Goal: Task Accomplishment & Management: Use online tool/utility

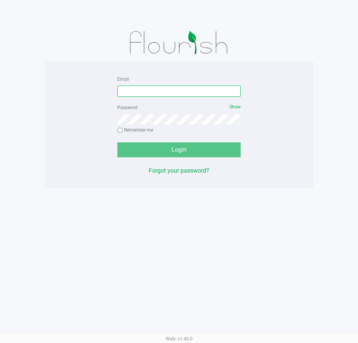
click at [124, 87] on input "Email" at bounding box center [178, 91] width 123 height 11
type input "[EMAIL_ADDRESS][DOMAIN_NAME]"
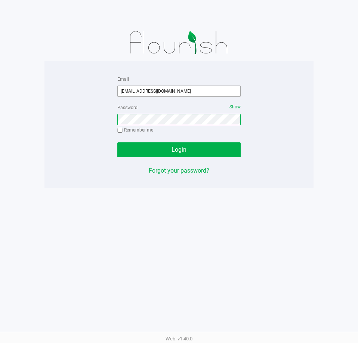
click at [117, 142] on button "Login" at bounding box center [178, 149] width 123 height 15
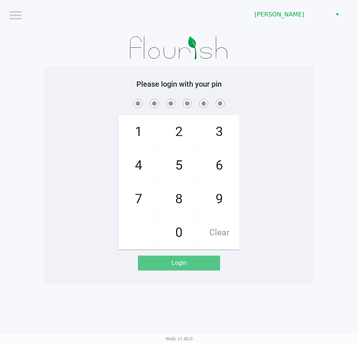
click at [244, 137] on div "1 4 7 2 5 8 0 3 6 9 Clear" at bounding box center [178, 174] width 269 height 152
checkbox input "true"
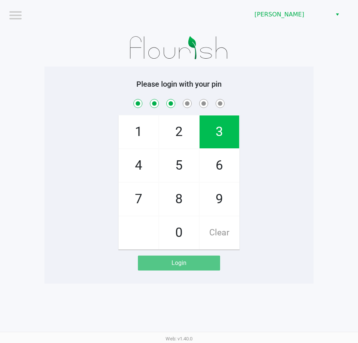
checkbox input "true"
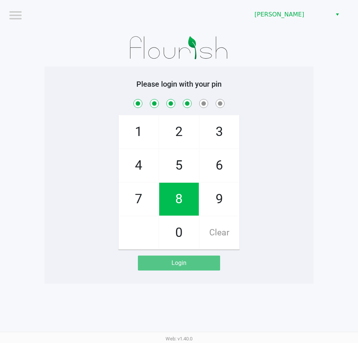
checkbox input "true"
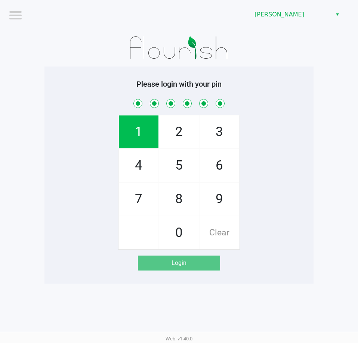
checkbox input "true"
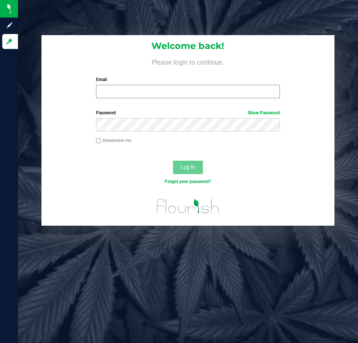
click at [226, 85] on div "Email Required Please format your email correctly." at bounding box center [187, 87] width 195 height 22
click at [217, 88] on input "Email" at bounding box center [188, 91] width 184 height 13
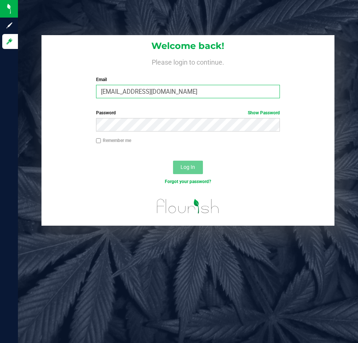
type input "[EMAIL_ADDRESS][DOMAIN_NAME]"
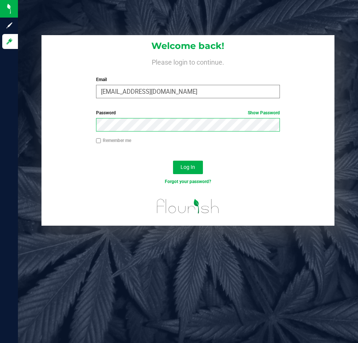
click at [173, 161] on button "Log In" at bounding box center [188, 167] width 30 height 13
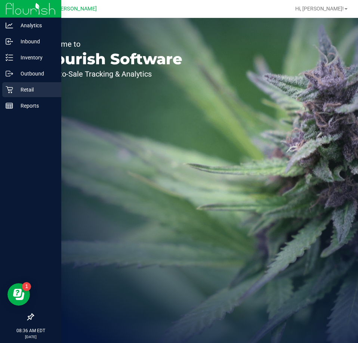
click at [25, 89] on p "Retail" at bounding box center [35, 89] width 45 height 9
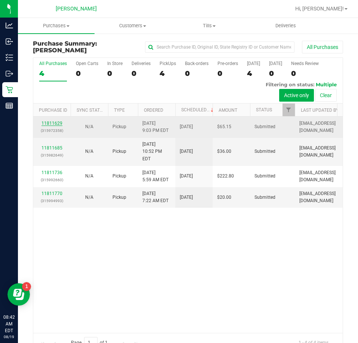
click at [54, 123] on link "11811629" at bounding box center [51, 123] width 21 height 5
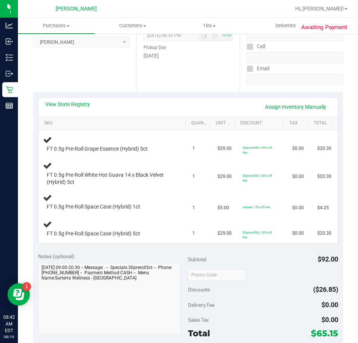
scroll to position [110, 0]
click at [84, 106] on link "View State Registry" at bounding box center [67, 103] width 45 height 7
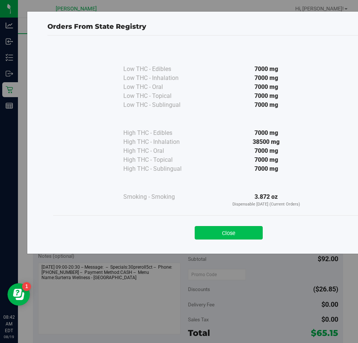
click at [240, 232] on button "Close" at bounding box center [229, 232] width 68 height 13
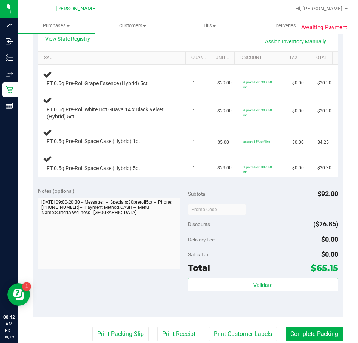
scroll to position [189, 0]
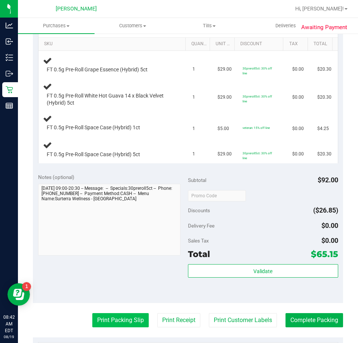
click at [136, 324] on button "Print Packing Slip" at bounding box center [120, 320] width 56 height 14
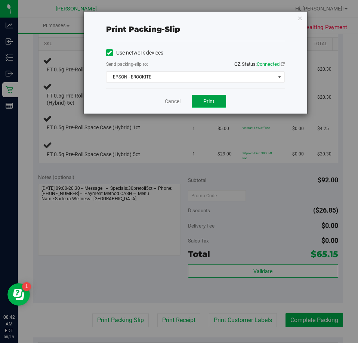
click at [207, 104] on span "Print" at bounding box center [208, 101] width 11 height 6
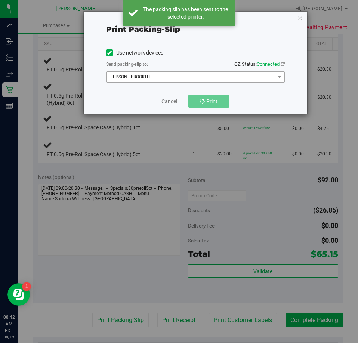
click at [246, 80] on span "EPSON - BROOKITE" at bounding box center [191, 77] width 169 height 10
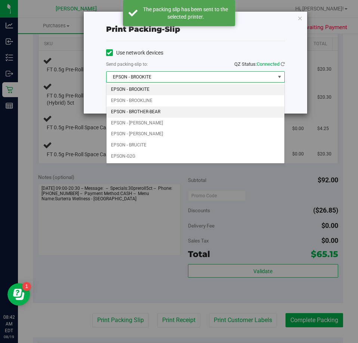
click at [202, 109] on li "EPSON - BROTHER-BEAR" at bounding box center [196, 112] width 178 height 11
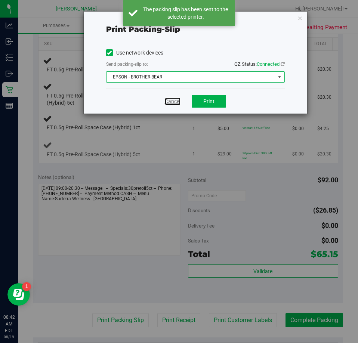
drag, startPoint x: 168, startPoint y: 101, endPoint x: 179, endPoint y: 157, distance: 57.2
click at [169, 100] on link "Cancel" at bounding box center [173, 102] width 16 height 8
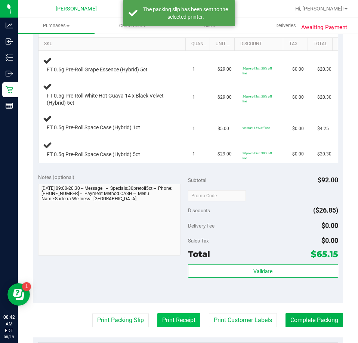
click at [173, 325] on button "Print Receipt" at bounding box center [178, 320] width 43 height 14
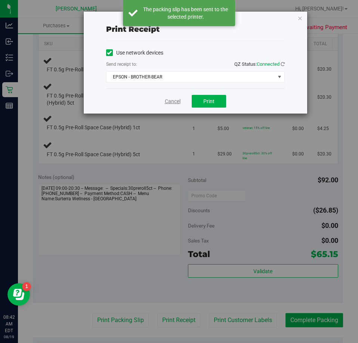
click at [175, 102] on link "Cancel" at bounding box center [173, 102] width 16 height 8
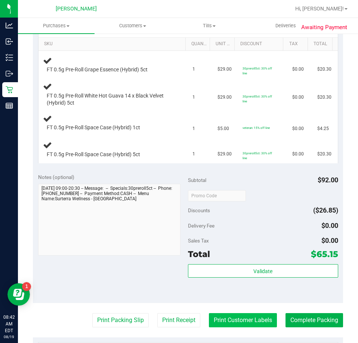
click at [220, 314] on button "Print Customer Labels" at bounding box center [243, 320] width 68 height 14
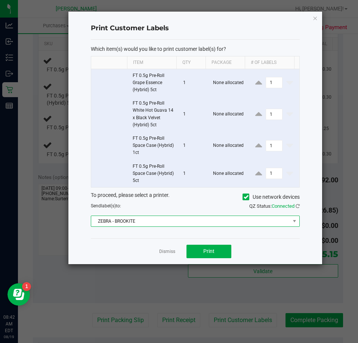
click at [198, 216] on span "ZEBRA - BROOKITE" at bounding box center [190, 221] width 199 height 10
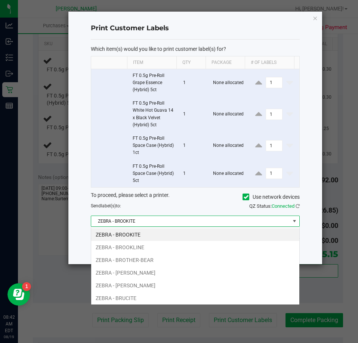
scroll to position [11, 209]
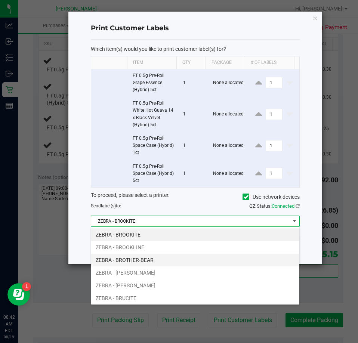
click at [175, 258] on li "ZEBRA - BROTHER-BEAR" at bounding box center [195, 260] width 208 height 13
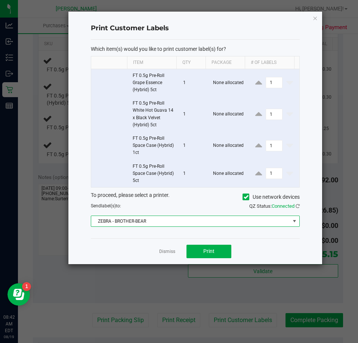
click at [166, 248] on app-cancel-button "Dismiss" at bounding box center [167, 251] width 16 height 8
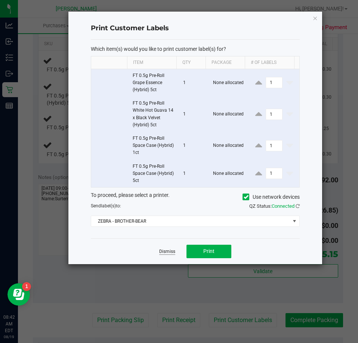
click at [168, 253] on link "Dismiss" at bounding box center [167, 252] width 16 height 6
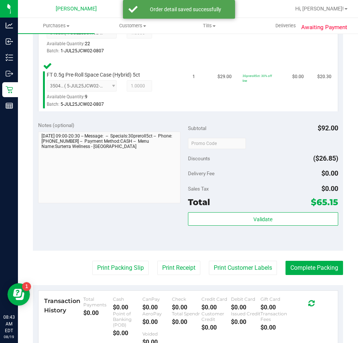
scroll to position [351, 0]
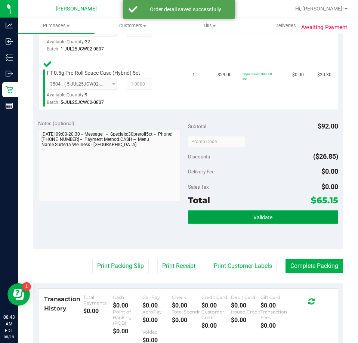
click at [271, 213] on button "Validate" at bounding box center [263, 216] width 150 height 13
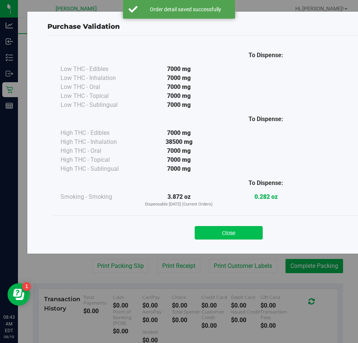
click at [236, 231] on button "Close" at bounding box center [229, 232] width 68 height 13
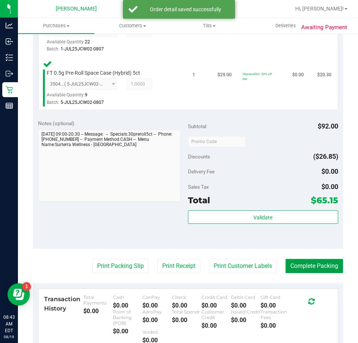
click at [311, 272] on button "Complete Packing" at bounding box center [315, 266] width 58 height 14
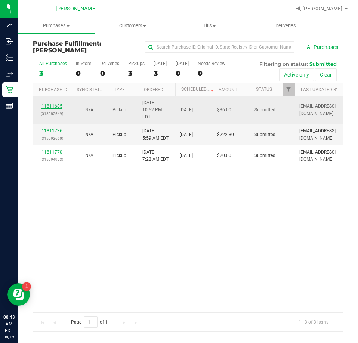
click at [55, 107] on link "11811685" at bounding box center [51, 106] width 21 height 5
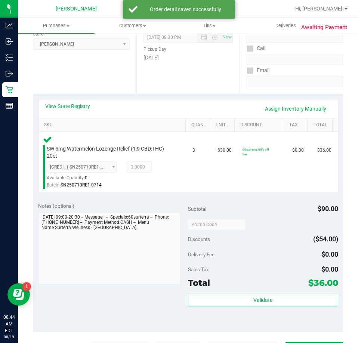
scroll to position [112, 0]
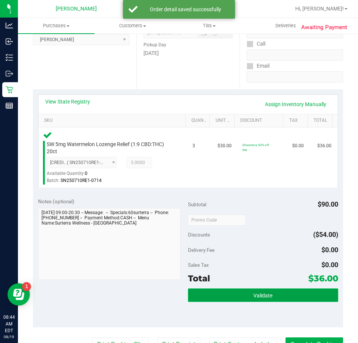
click at [274, 297] on button "Validate" at bounding box center [263, 295] width 150 height 13
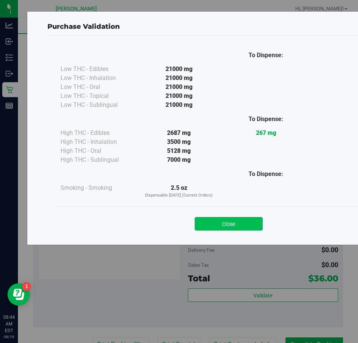
click at [240, 221] on button "Close" at bounding box center [229, 223] width 68 height 13
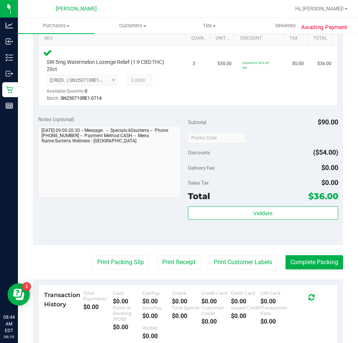
scroll to position [193, 0]
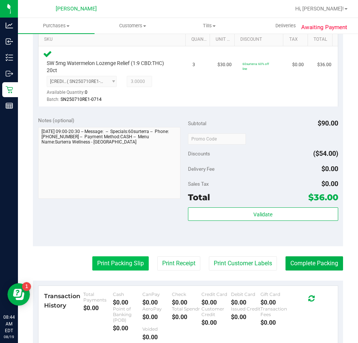
click at [119, 268] on button "Print Packing Slip" at bounding box center [120, 263] width 56 height 14
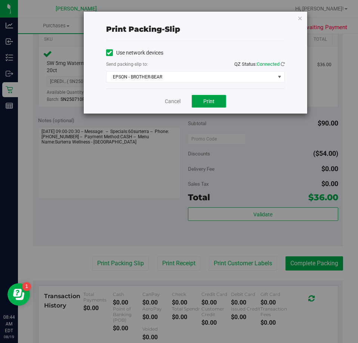
click at [213, 100] on span "Print" at bounding box center [208, 101] width 11 height 6
click at [170, 99] on link "Cancel" at bounding box center [173, 102] width 16 height 8
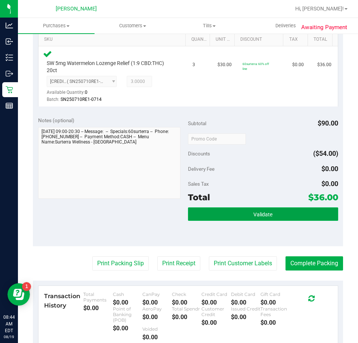
click at [292, 217] on button "Validate" at bounding box center [263, 213] width 150 height 13
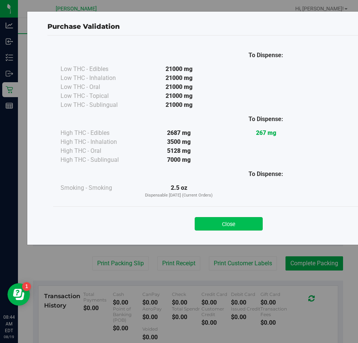
click at [226, 218] on button "Close" at bounding box center [229, 223] width 68 height 13
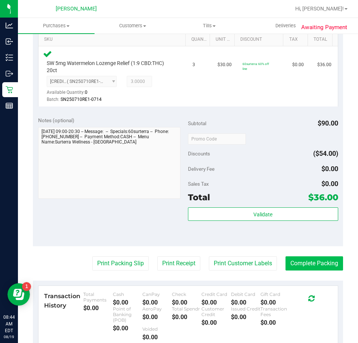
click at [317, 268] on button "Complete Packing" at bounding box center [315, 263] width 58 height 14
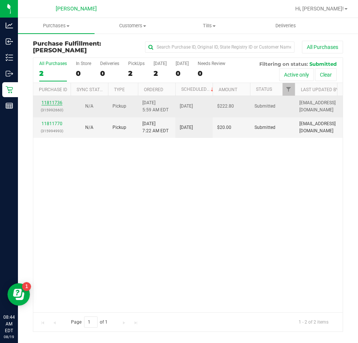
click at [58, 104] on link "11811736" at bounding box center [51, 102] width 21 height 5
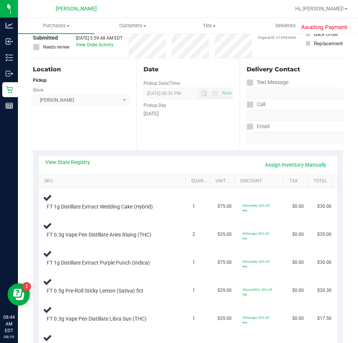
scroll to position [82, 0]
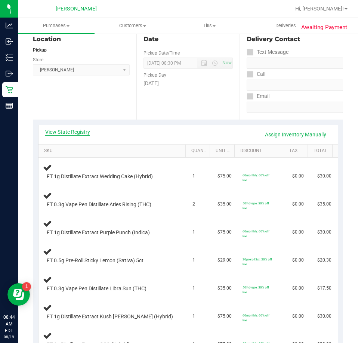
click at [85, 133] on link "View State Registry" at bounding box center [67, 131] width 45 height 7
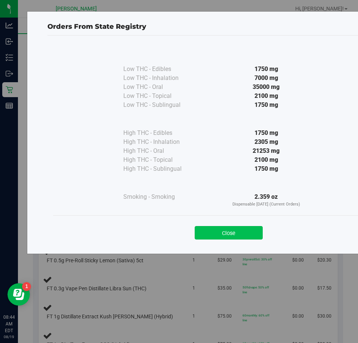
click at [253, 231] on button "Close" at bounding box center [229, 232] width 68 height 13
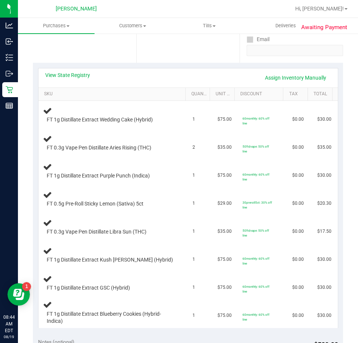
scroll to position [131, 0]
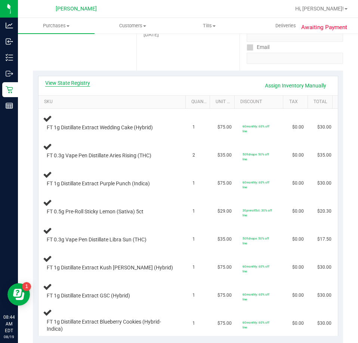
click at [81, 83] on link "View State Registry" at bounding box center [67, 82] width 45 height 7
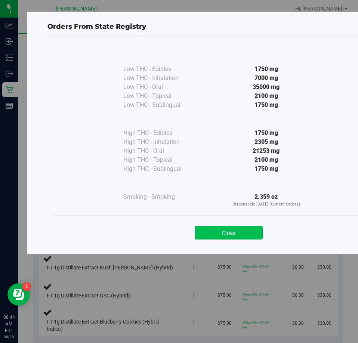
click at [229, 234] on button "Close" at bounding box center [229, 232] width 68 height 13
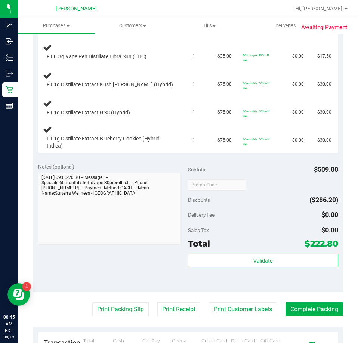
scroll to position [315, 0]
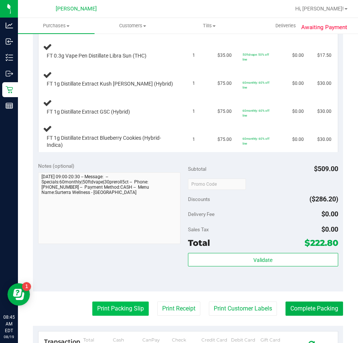
click at [124, 310] on button "Print Packing Slip" at bounding box center [120, 309] width 56 height 14
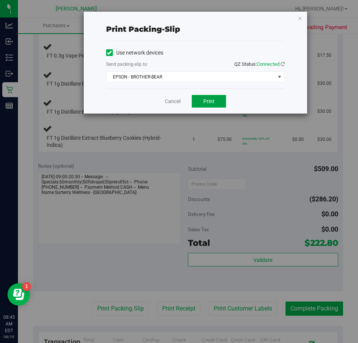
click at [220, 102] on button "Print" at bounding box center [209, 101] width 34 height 13
click at [171, 103] on link "Cancel" at bounding box center [173, 102] width 16 height 8
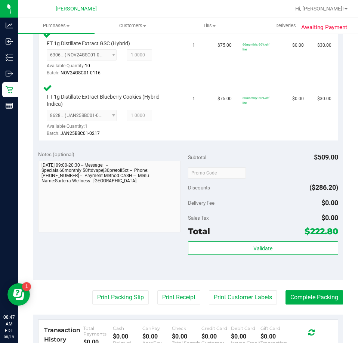
scroll to position [539, 0]
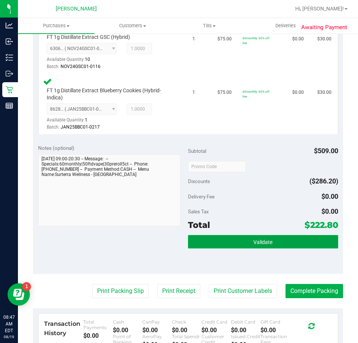
click at [269, 246] on button "Validate" at bounding box center [263, 241] width 150 height 13
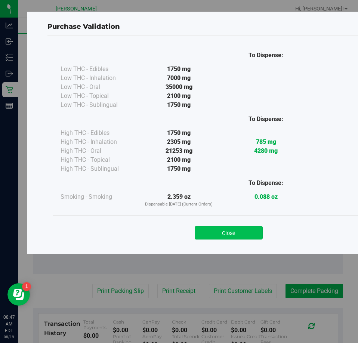
click at [241, 238] on button "Close" at bounding box center [229, 232] width 68 height 13
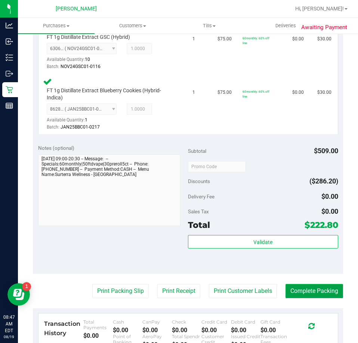
click at [305, 289] on button "Complete Packing" at bounding box center [315, 291] width 58 height 14
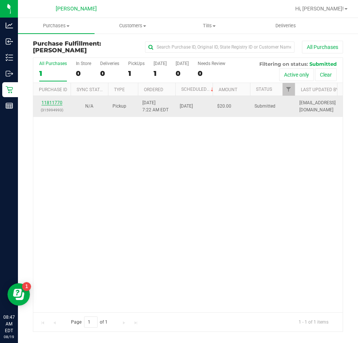
click at [52, 100] on link "11811770" at bounding box center [51, 102] width 21 height 5
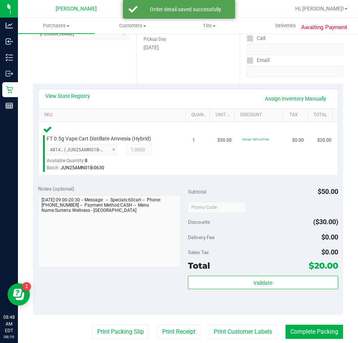
scroll to position [161, 0]
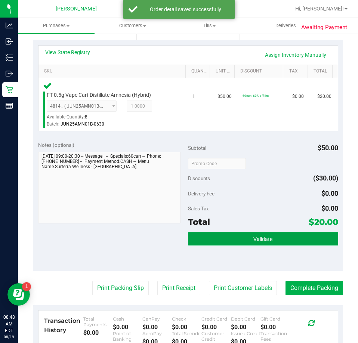
click at [237, 239] on button "Validate" at bounding box center [263, 238] width 150 height 13
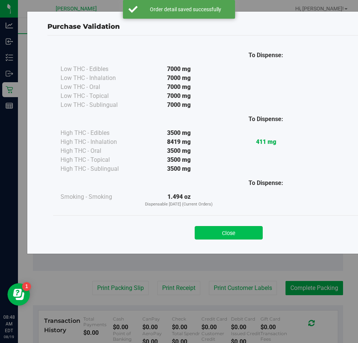
click at [231, 230] on button "Close" at bounding box center [229, 232] width 68 height 13
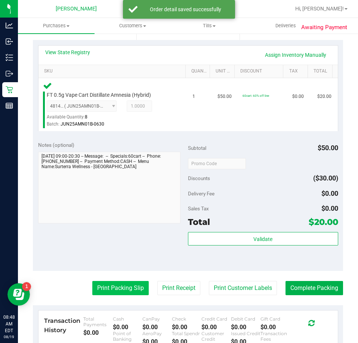
click at [127, 289] on button "Print Packing Slip" at bounding box center [120, 288] width 56 height 14
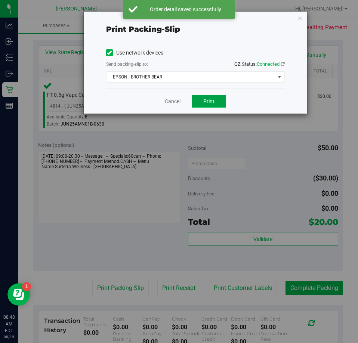
click at [222, 107] on button "Print" at bounding box center [209, 101] width 34 height 13
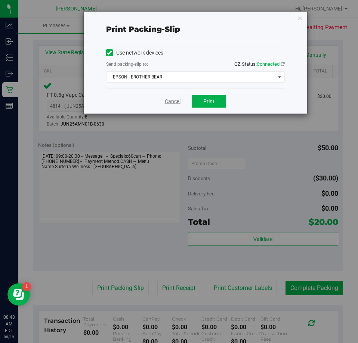
click at [167, 102] on link "Cancel" at bounding box center [173, 102] width 16 height 8
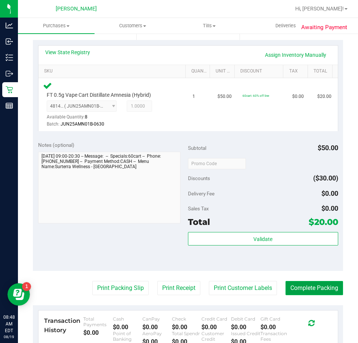
click at [286, 284] on button "Complete Packing" at bounding box center [315, 288] width 58 height 14
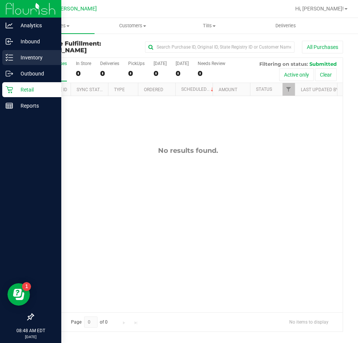
click at [6, 65] on link "Inventory" at bounding box center [30, 58] width 61 height 16
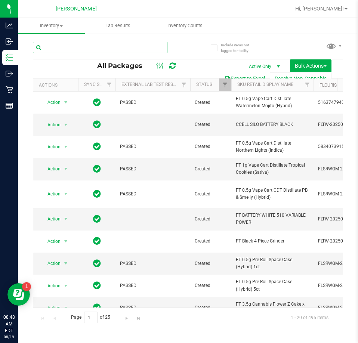
click at [121, 46] on input "text" at bounding box center [100, 47] width 135 height 11
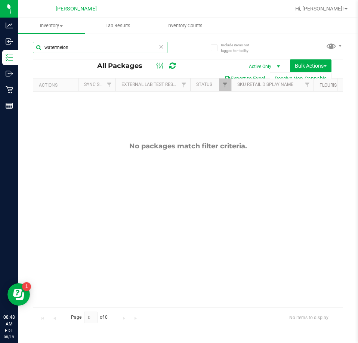
type input "watermelon"
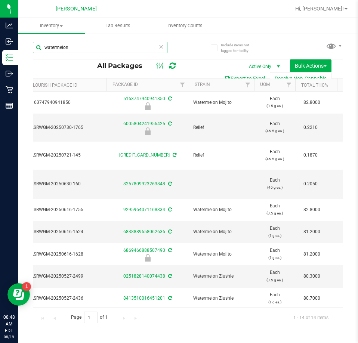
scroll to position [0, 332]
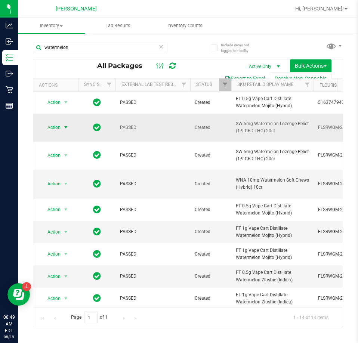
click at [67, 130] on span "select" at bounding box center [66, 127] width 6 height 6
click at [79, 218] on li "Unlock package" at bounding box center [65, 223] width 48 height 11
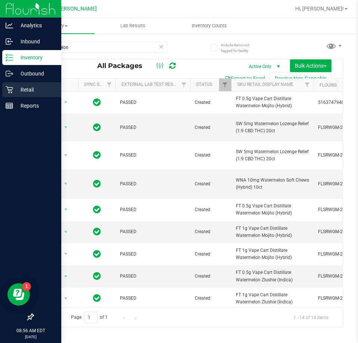
click at [15, 89] on p "Retail" at bounding box center [35, 89] width 45 height 9
